Goal: Communication & Community: Answer question/provide support

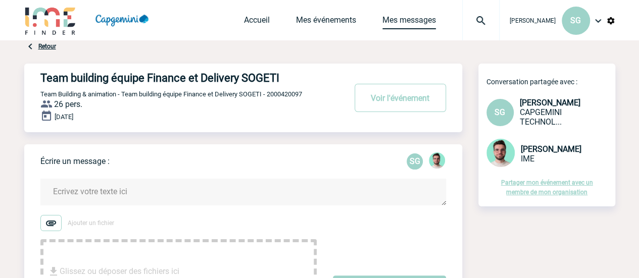
click at [388, 20] on link "Mes messages" at bounding box center [409, 22] width 54 height 14
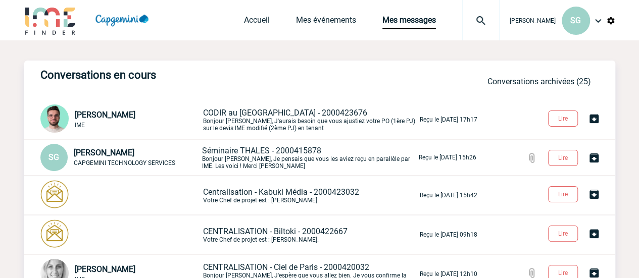
click at [275, 130] on p "CODIR au [GEOGRAPHIC_DATA] - 2000423676 Bonjour [PERSON_NAME], J'aurais besoin …" at bounding box center [310, 120] width 215 height 24
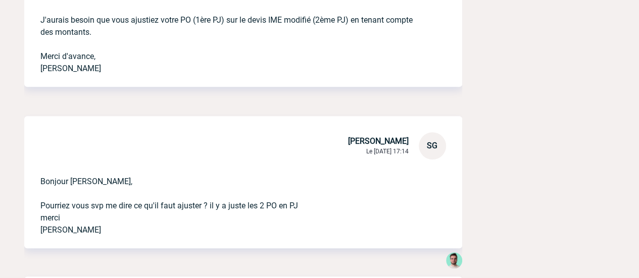
scroll to position [455, 0]
